Goal: Information Seeking & Learning: Learn about a topic

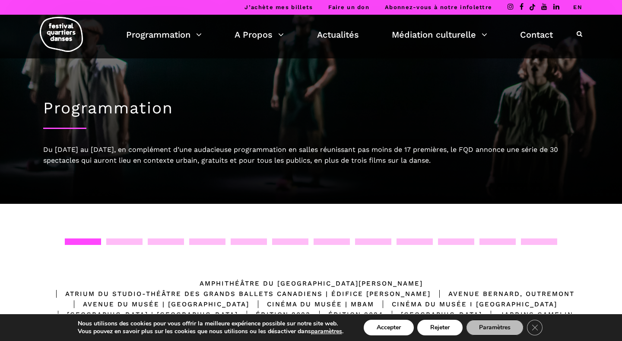
click at [576, 6] on link "EN" at bounding box center [577, 7] width 9 height 6
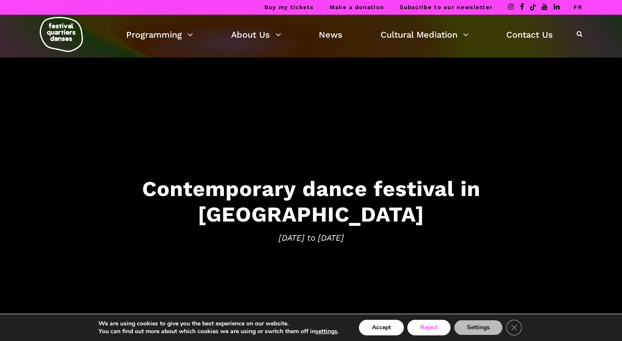
click at [430, 329] on button "Reject" at bounding box center [428, 327] width 43 height 16
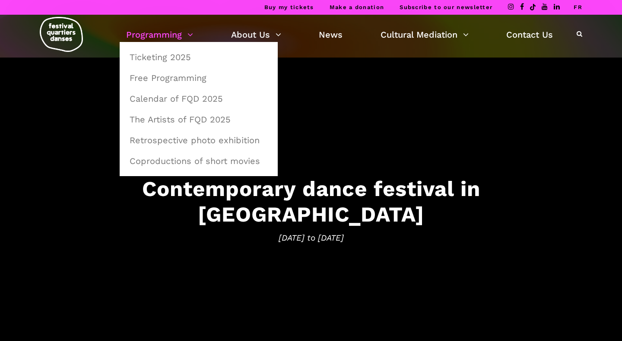
click at [179, 35] on link "Programming" at bounding box center [159, 34] width 67 height 15
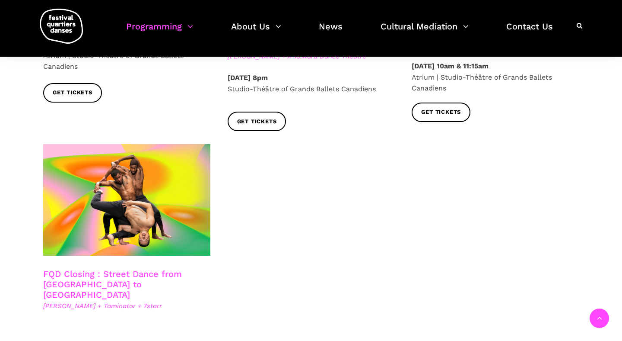
scroll to position [1453, 0]
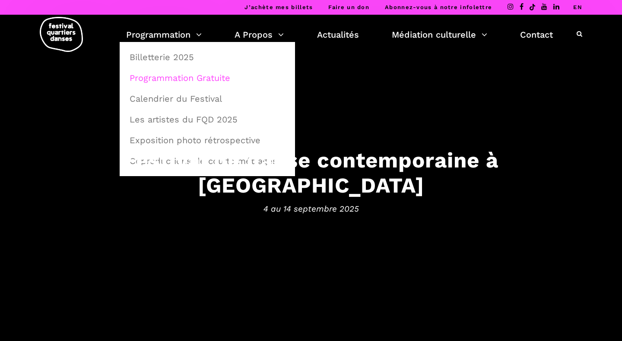
click at [186, 76] on link "Programmation Gratuite" at bounding box center [207, 78] width 166 height 20
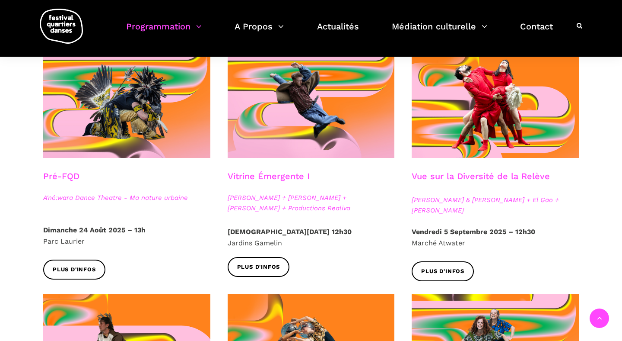
scroll to position [241, 0]
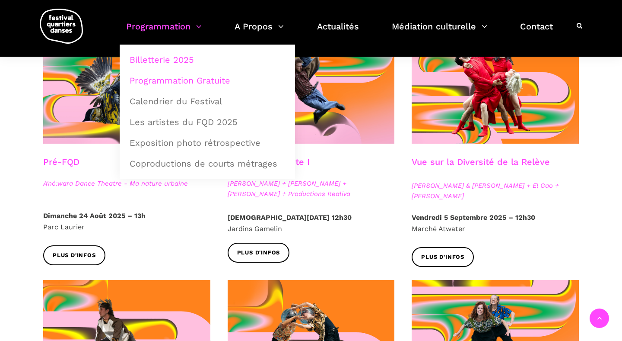
click at [181, 61] on link "Billetterie 2025" at bounding box center [207, 60] width 166 height 20
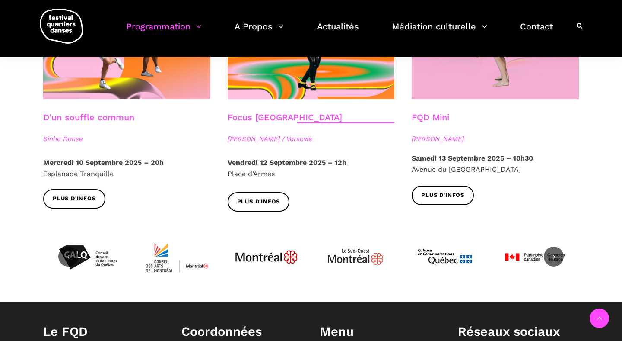
scroll to position [1054, 0]
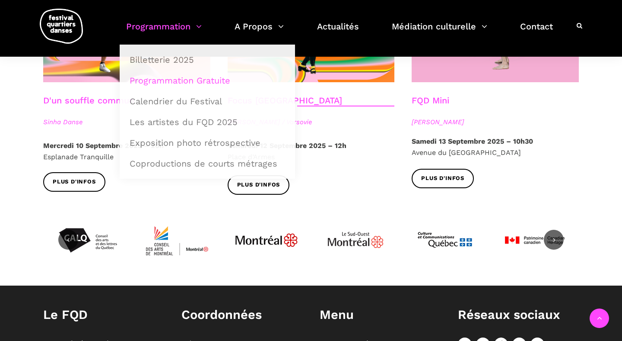
click at [183, 31] on link "Programmation" at bounding box center [164, 31] width 76 height 25
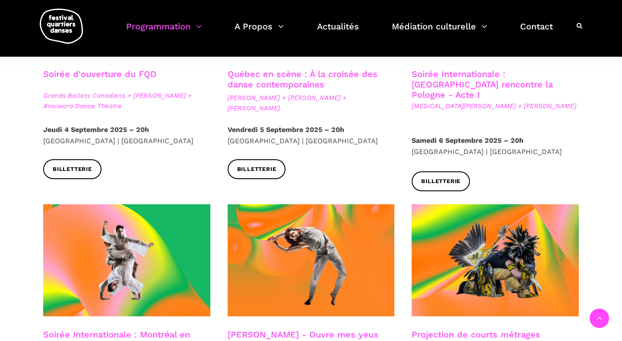
scroll to position [239, 0]
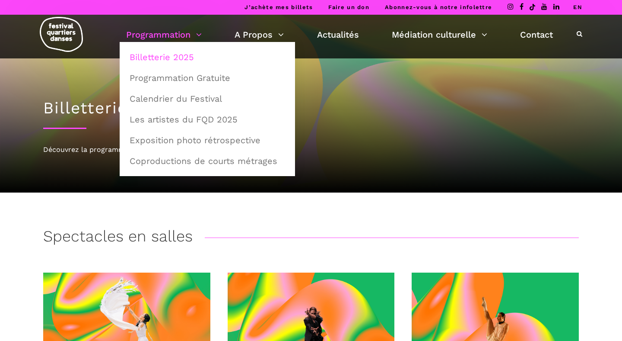
click at [173, 51] on link "Billetterie 2025" at bounding box center [207, 57] width 166 height 20
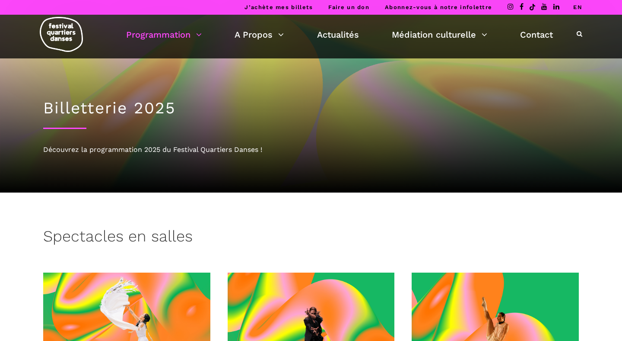
click at [578, 4] on link "EN" at bounding box center [577, 7] width 9 height 6
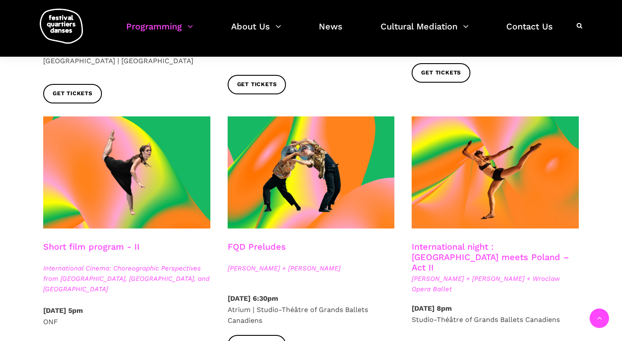
scroll to position [685, 0]
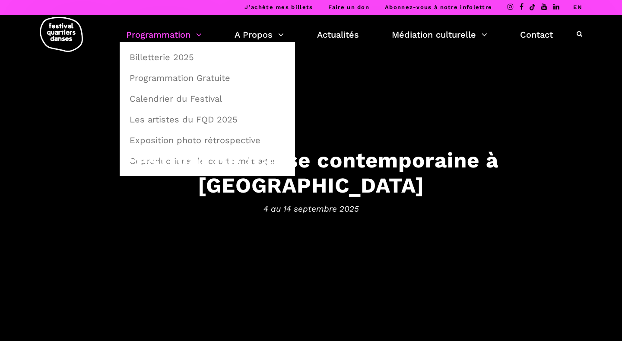
click at [173, 30] on link "Programmation" at bounding box center [164, 34] width 76 height 15
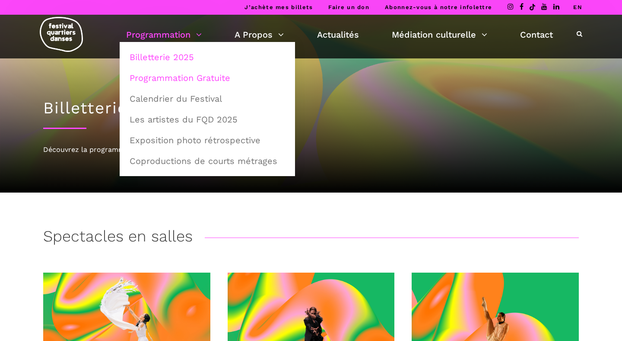
click at [175, 80] on link "Programmation Gratuite" at bounding box center [207, 78] width 166 height 20
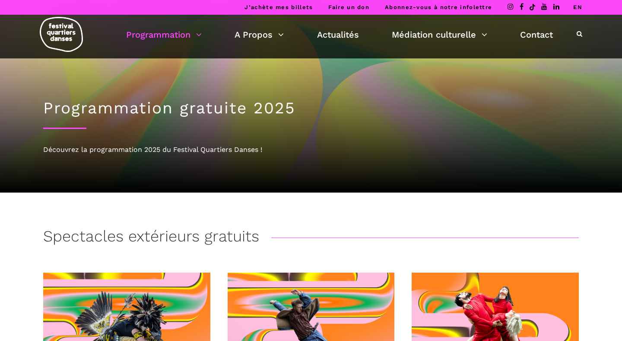
click at [581, 7] on link "EN" at bounding box center [577, 7] width 9 height 6
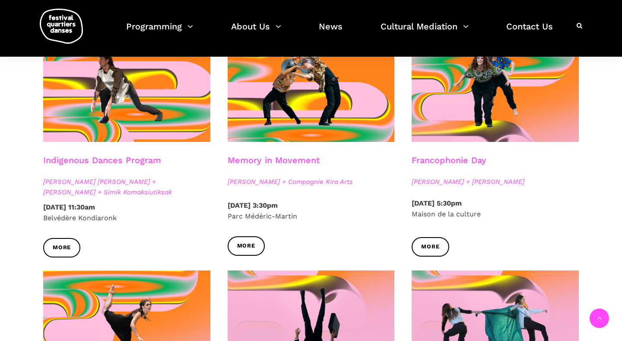
scroll to position [442, 0]
